Goal: Contribute content

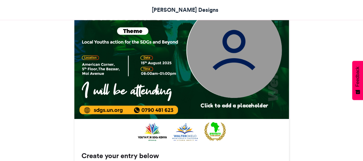
scroll to position [254, 0]
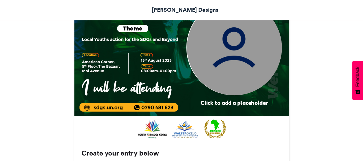
click at [236, 31] on img at bounding box center [234, 47] width 95 height 95
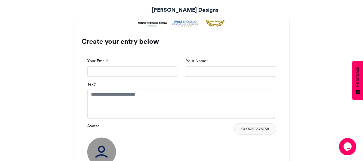
scroll to position [367, 0]
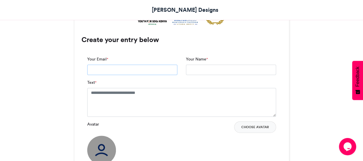
click at [127, 68] on input "Your Email *" at bounding box center [132, 69] width 90 height 10
type input "**********"
click at [119, 94] on textarea "Text *" at bounding box center [181, 102] width 189 height 29
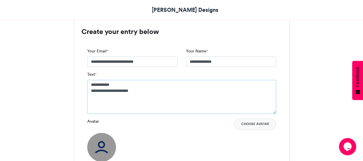
scroll to position [377, 0]
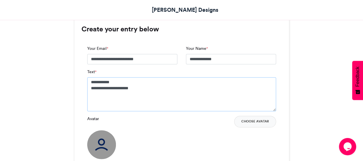
type textarea "**********"
click at [106, 143] on img at bounding box center [101, 144] width 29 height 29
click at [247, 120] on button "Choose Avatar" at bounding box center [255, 120] width 42 height 11
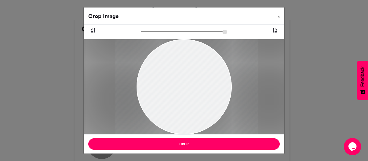
drag, startPoint x: 180, startPoint y: 40, endPoint x: 183, endPoint y: 44, distance: 4.5
click at [183, 44] on div at bounding box center [186, 86] width 142 height 95
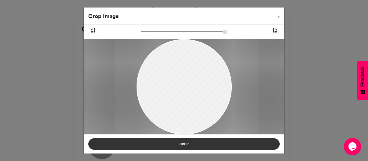
click at [190, 147] on button "Crop" at bounding box center [183, 143] width 191 height 11
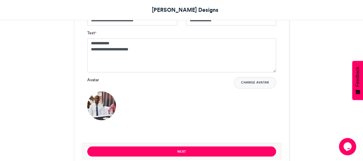
scroll to position [417, 0]
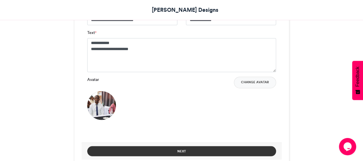
click at [182, 149] on button "Next" at bounding box center [181, 151] width 189 height 10
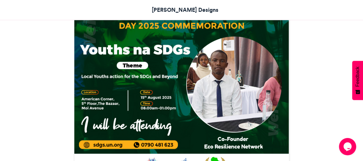
scroll to position [217, 0]
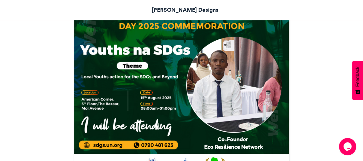
click at [217, 51] on img at bounding box center [181, 71] width 215 height 215
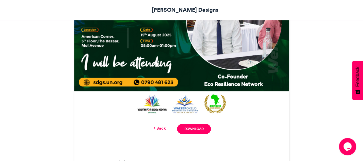
scroll to position [280, 0]
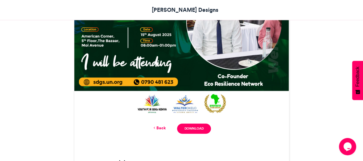
click at [156, 127] on icon at bounding box center [154, 127] width 4 height 5
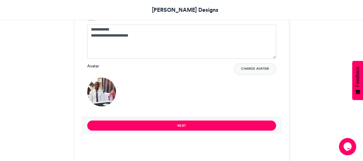
click at [104, 90] on img at bounding box center [101, 91] width 29 height 29
click at [246, 64] on button "Change Avatar" at bounding box center [255, 68] width 42 height 11
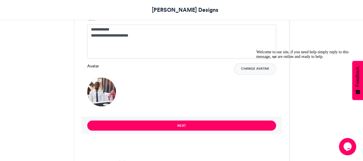
click at [258, 59] on div "Welcome to our site, if you need help simply reply to this message, we are onli…" at bounding box center [308, 54] width 103 height 9
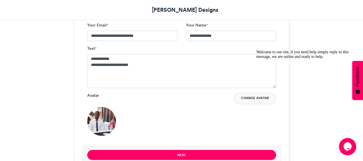
click at [251, 96] on button "Change Avatar" at bounding box center [255, 97] width 42 height 11
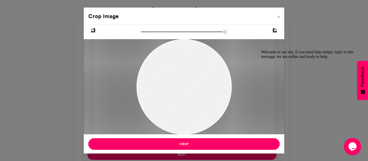
drag, startPoint x: 142, startPoint y: 30, endPoint x: 149, endPoint y: 30, distance: 6.4
click at [149, 30] on input "zoom" at bounding box center [184, 31] width 86 height 5
drag, startPoint x: 195, startPoint y: 81, endPoint x: 209, endPoint y: 80, distance: 13.3
click at [209, 80] on div at bounding box center [197, 85] width 179 height 237
click at [151, 33] on input "zoom" at bounding box center [184, 31] width 86 height 5
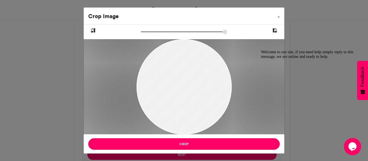
click at [153, 32] on input "zoom" at bounding box center [184, 31] width 86 height 5
type input "******"
click at [152, 32] on input "zoom" at bounding box center [184, 31] width 86 height 5
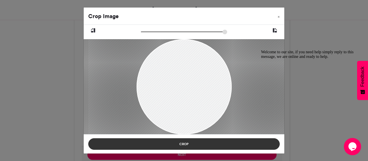
click at [183, 145] on button "Crop" at bounding box center [183, 143] width 191 height 11
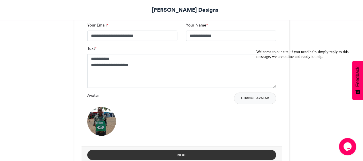
click at [175, 154] on button "Next" at bounding box center [181, 154] width 189 height 10
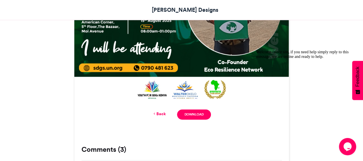
scroll to position [303, 0]
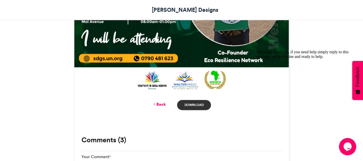
click at [189, 101] on link "Download" at bounding box center [194, 105] width 34 height 10
click at [156, 101] on icon at bounding box center [154, 103] width 4 height 5
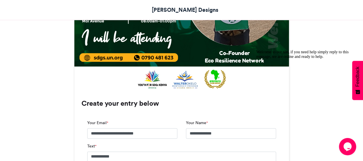
scroll to position [334, 0]
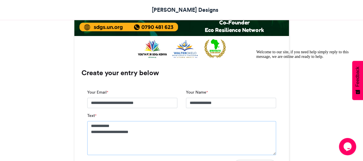
click at [90, 122] on textarea "**********" at bounding box center [181, 138] width 189 height 34
click at [90, 126] on textarea "**********" at bounding box center [181, 138] width 189 height 34
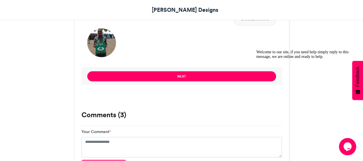
scroll to position [487, 0]
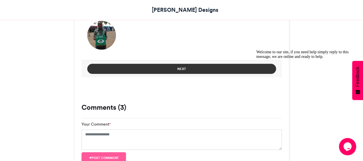
click at [189, 70] on button "Next" at bounding box center [181, 68] width 189 height 10
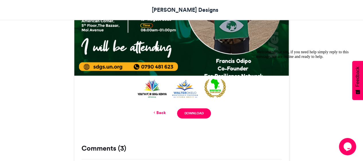
scroll to position [298, 0]
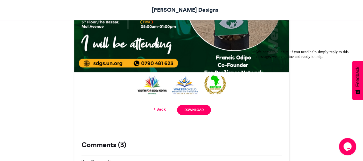
click at [157, 107] on link "Back" at bounding box center [159, 109] width 14 height 6
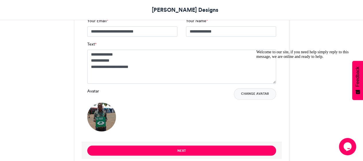
scroll to position [405, 0]
click at [90, 68] on textarea "**********" at bounding box center [181, 66] width 189 height 34
click at [97, 61] on textarea "**********" at bounding box center [181, 66] width 189 height 34
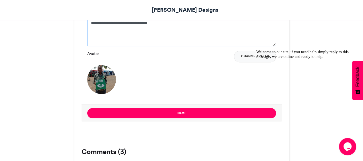
scroll to position [444, 0]
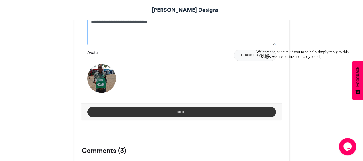
type textarea "**********"
click at [171, 107] on button "Next" at bounding box center [181, 112] width 189 height 10
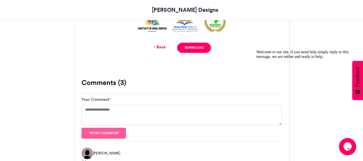
scroll to position [359, 0]
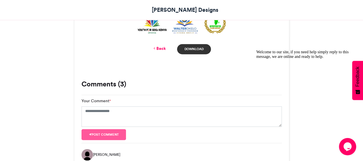
click at [192, 48] on link "Download" at bounding box center [194, 49] width 34 height 10
